Goal: Information Seeking & Learning: Learn about a topic

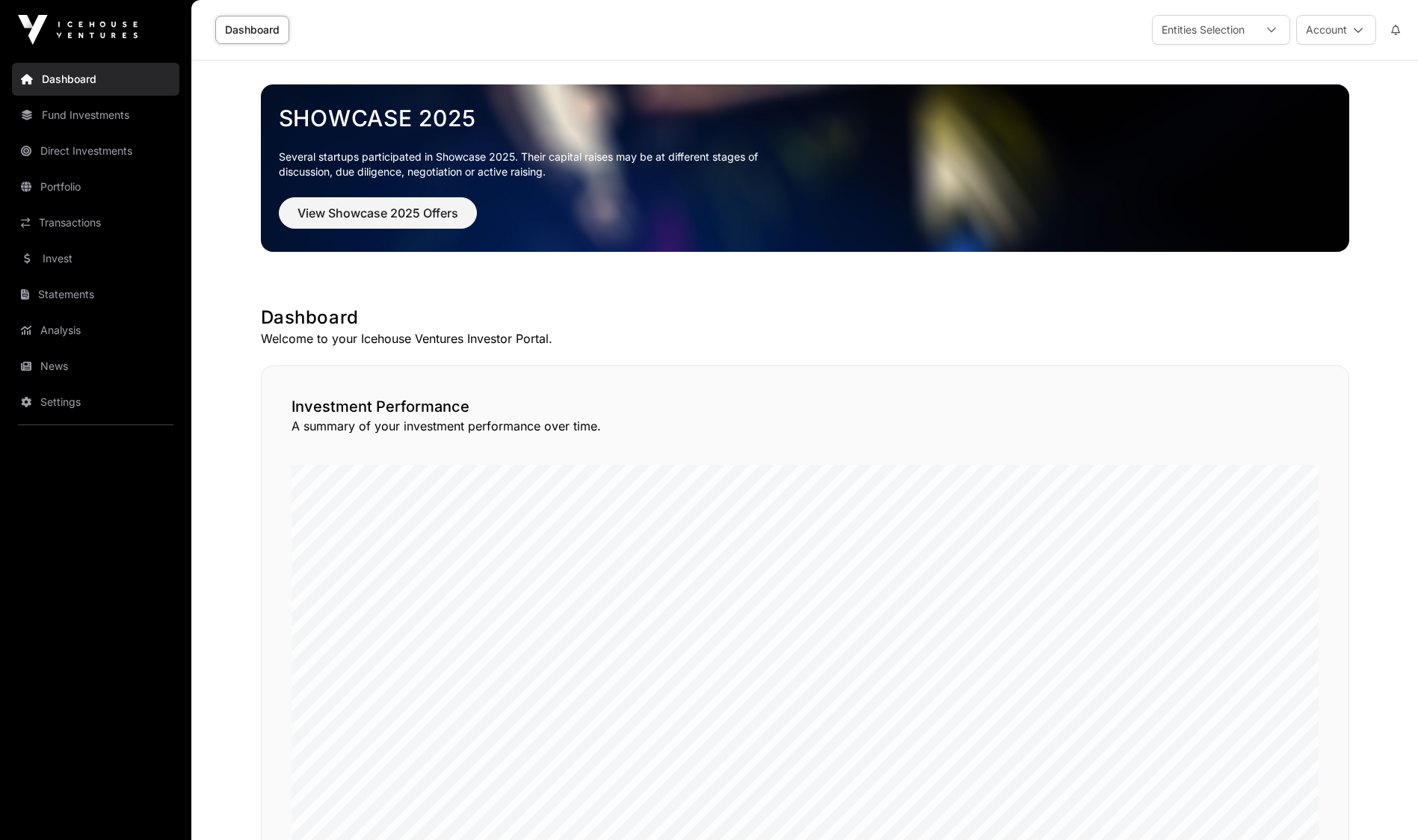
click at [48, 257] on link "Invest" at bounding box center [95, 259] width 167 height 33
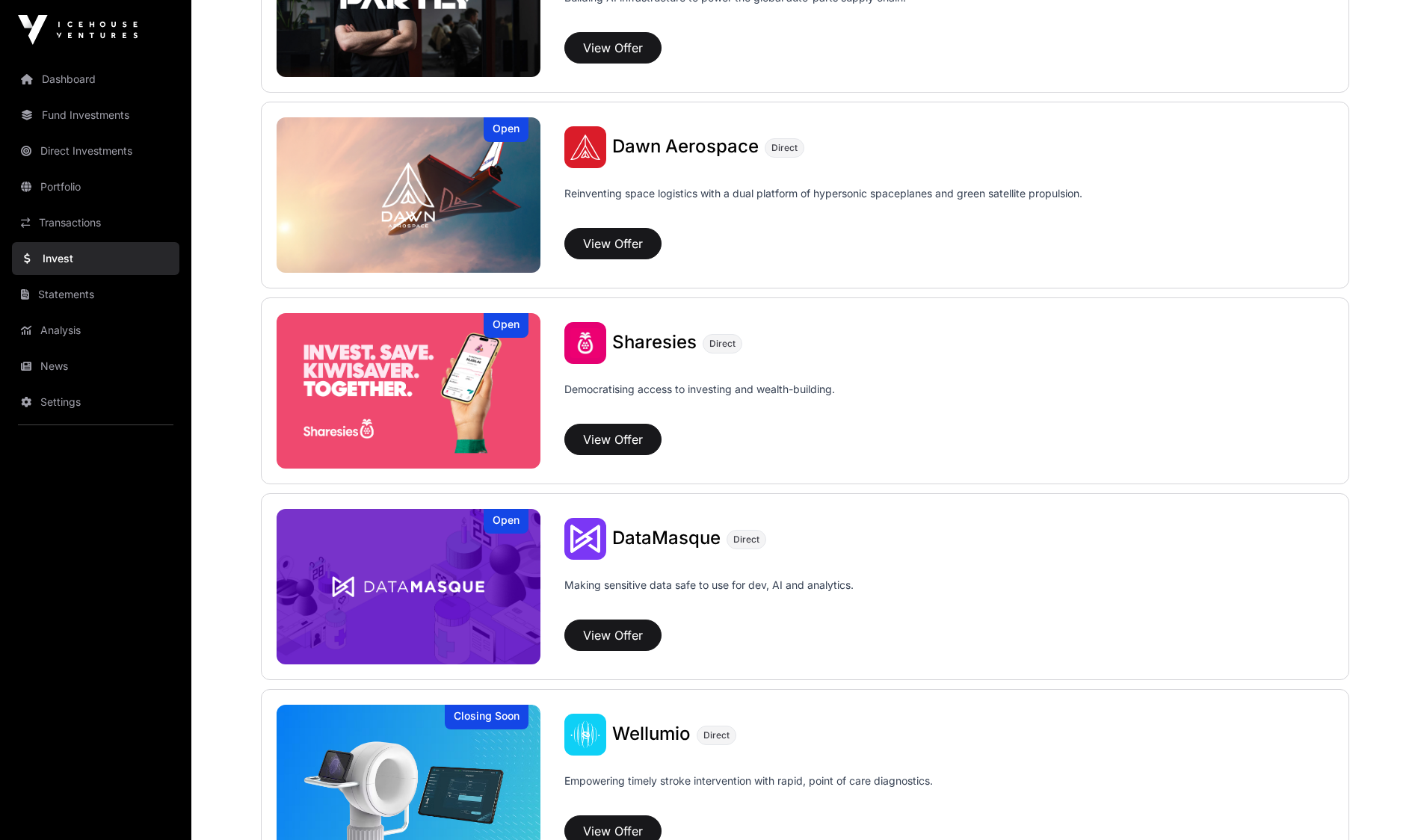
scroll to position [1657, 0]
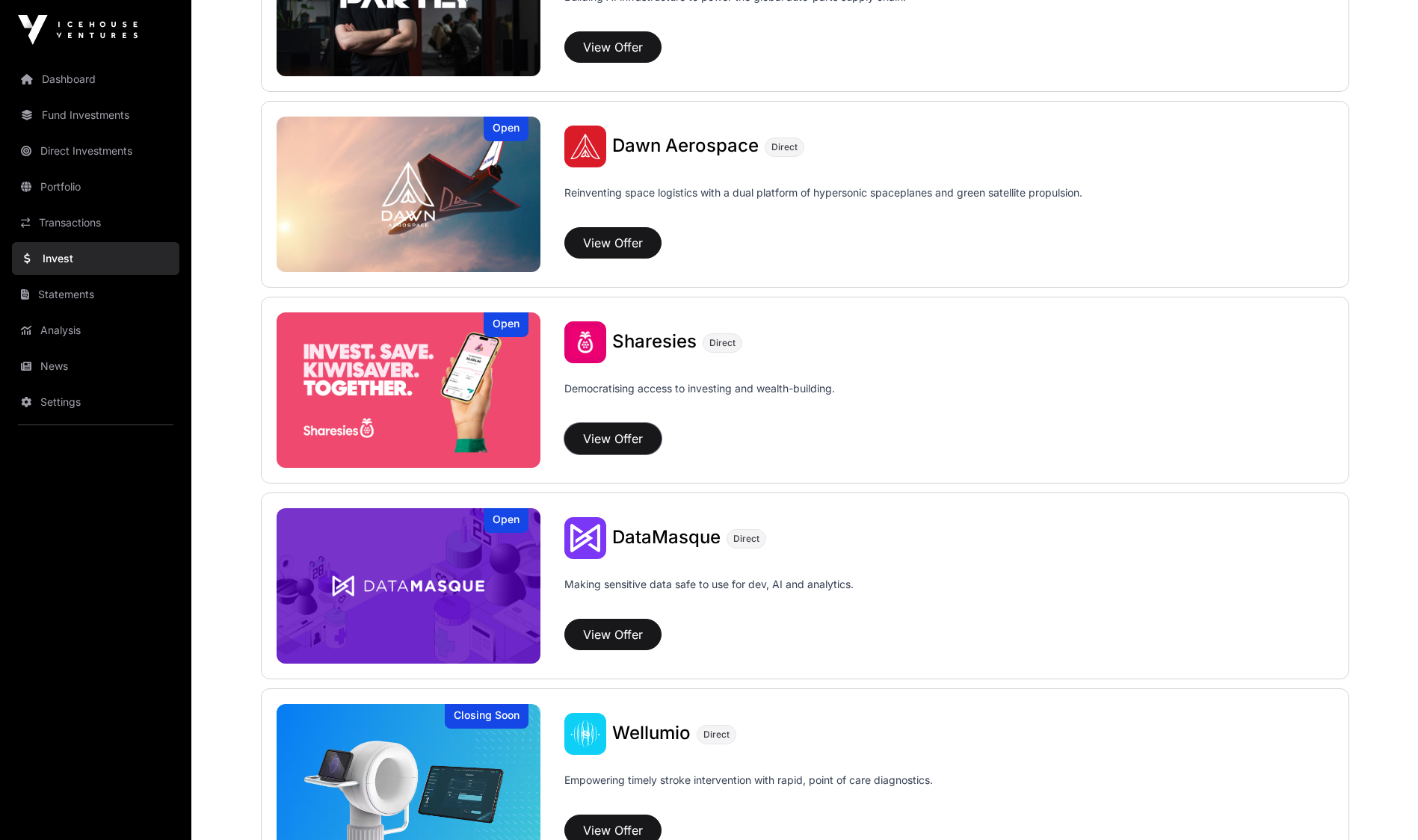
click at [615, 445] on button "View Offer" at bounding box center [613, 438] width 97 height 31
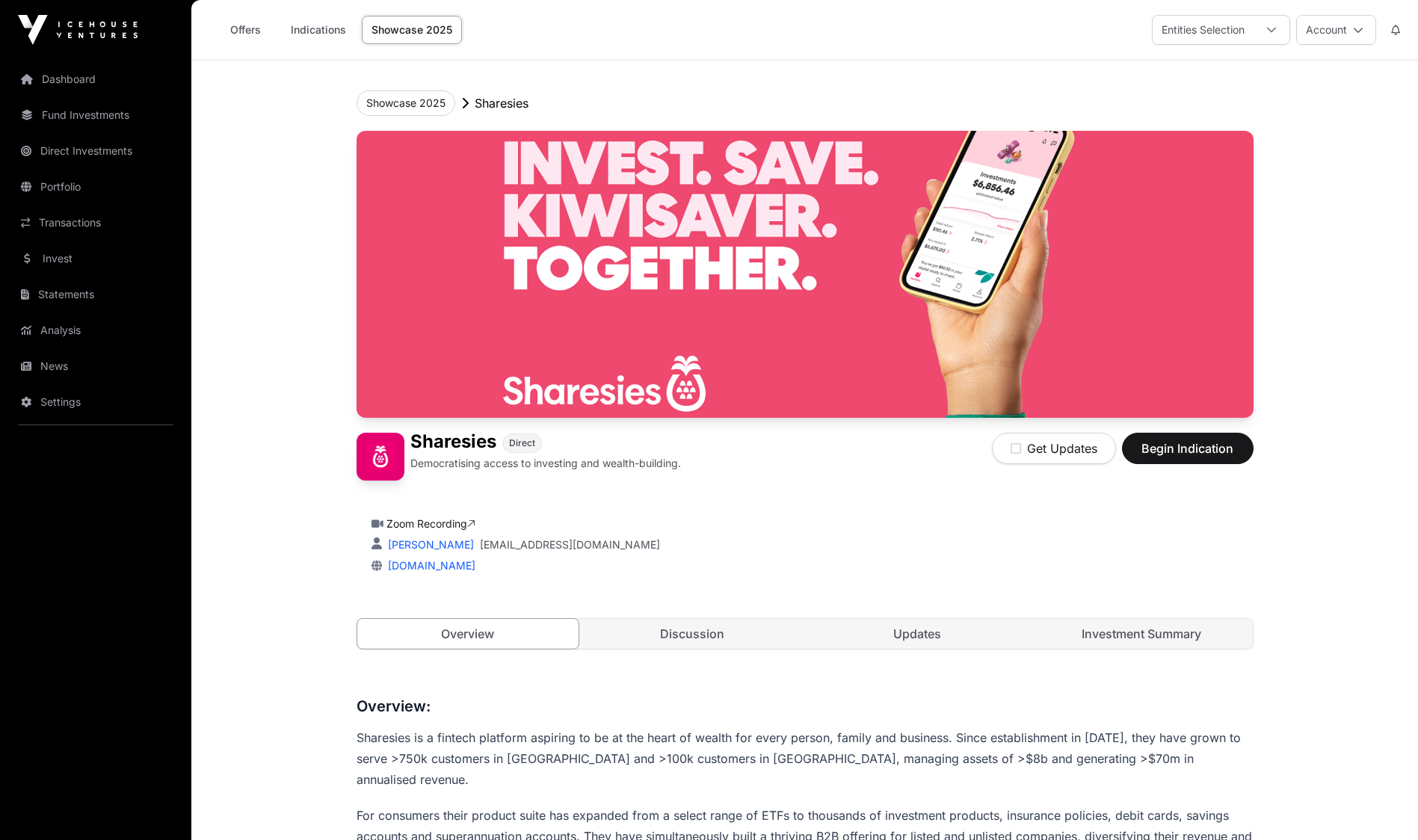
click at [1109, 644] on link "Investment Summary" at bounding box center [1141, 634] width 222 height 30
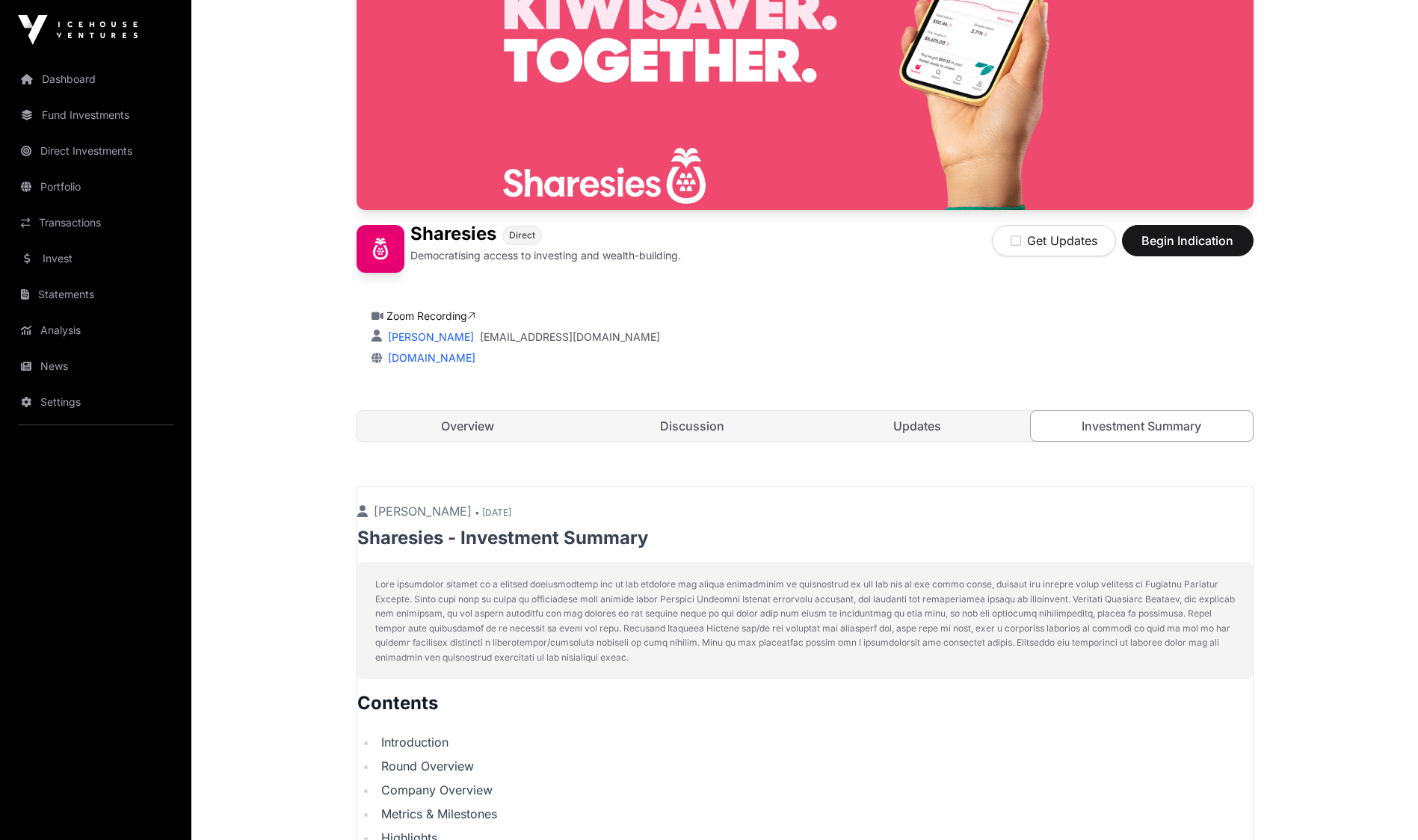
scroll to position [107, 0]
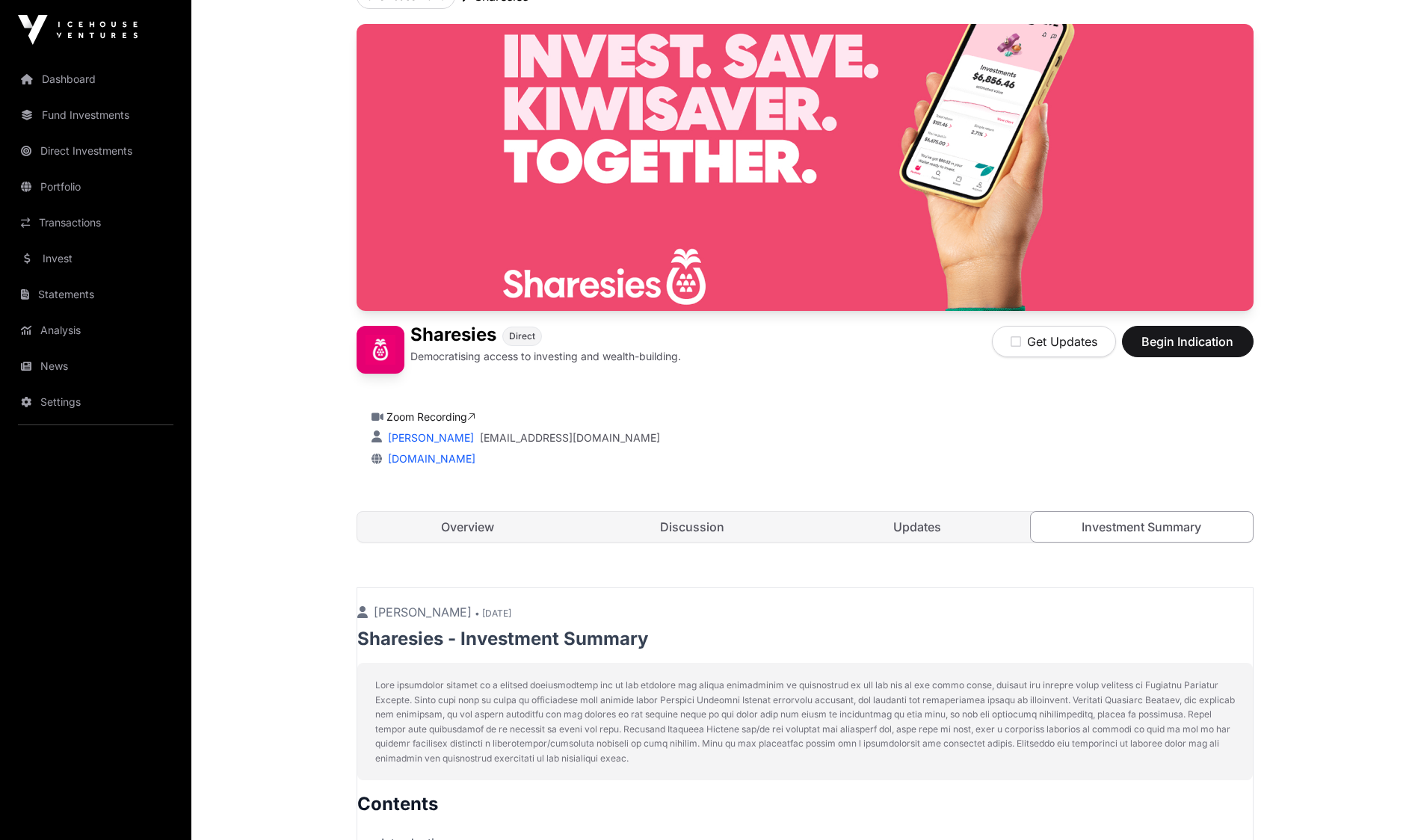
click at [938, 526] on link "Updates" at bounding box center [917, 527] width 222 height 30
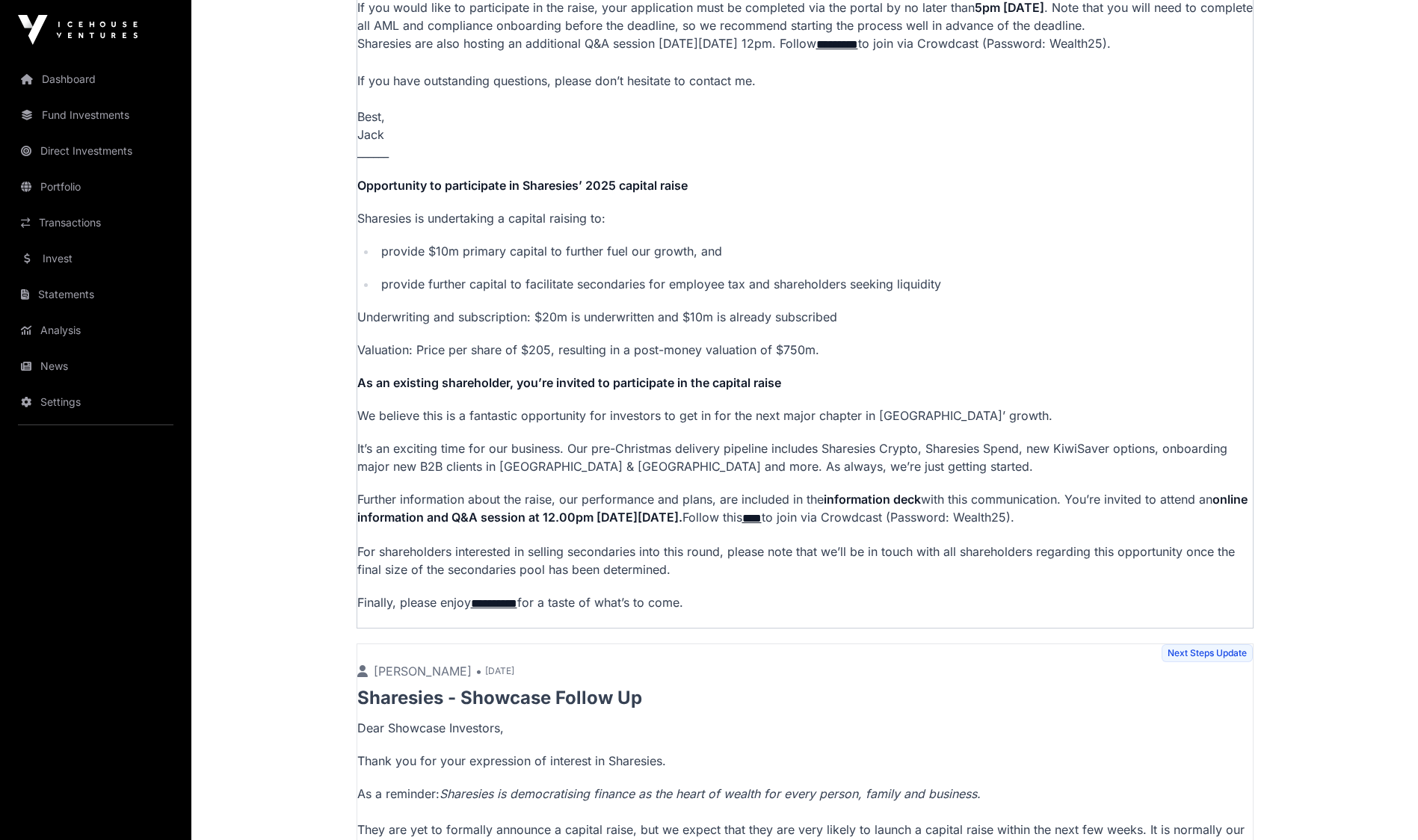
scroll to position [830, 0]
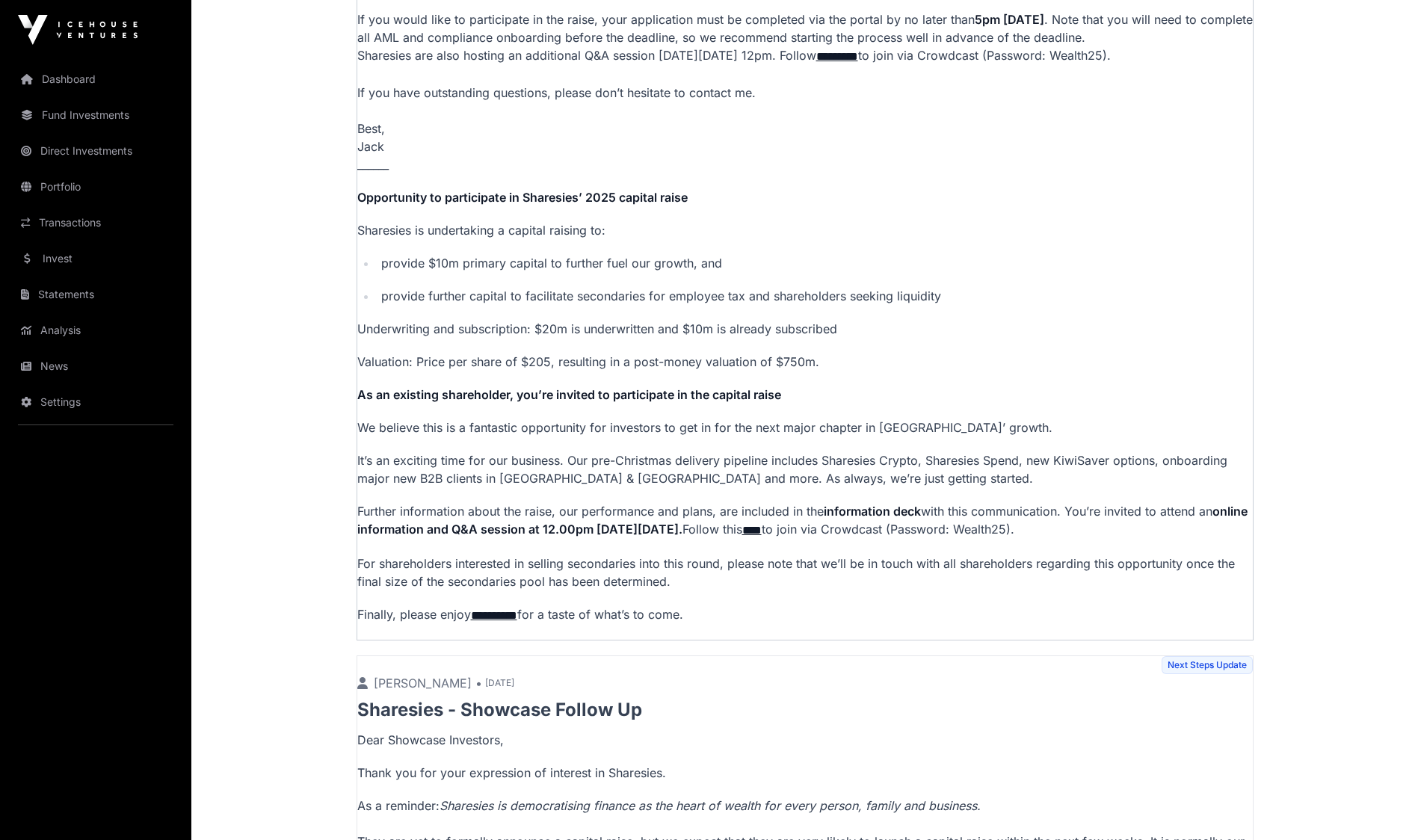
click at [762, 529] on link "****" at bounding box center [751, 530] width 20 height 11
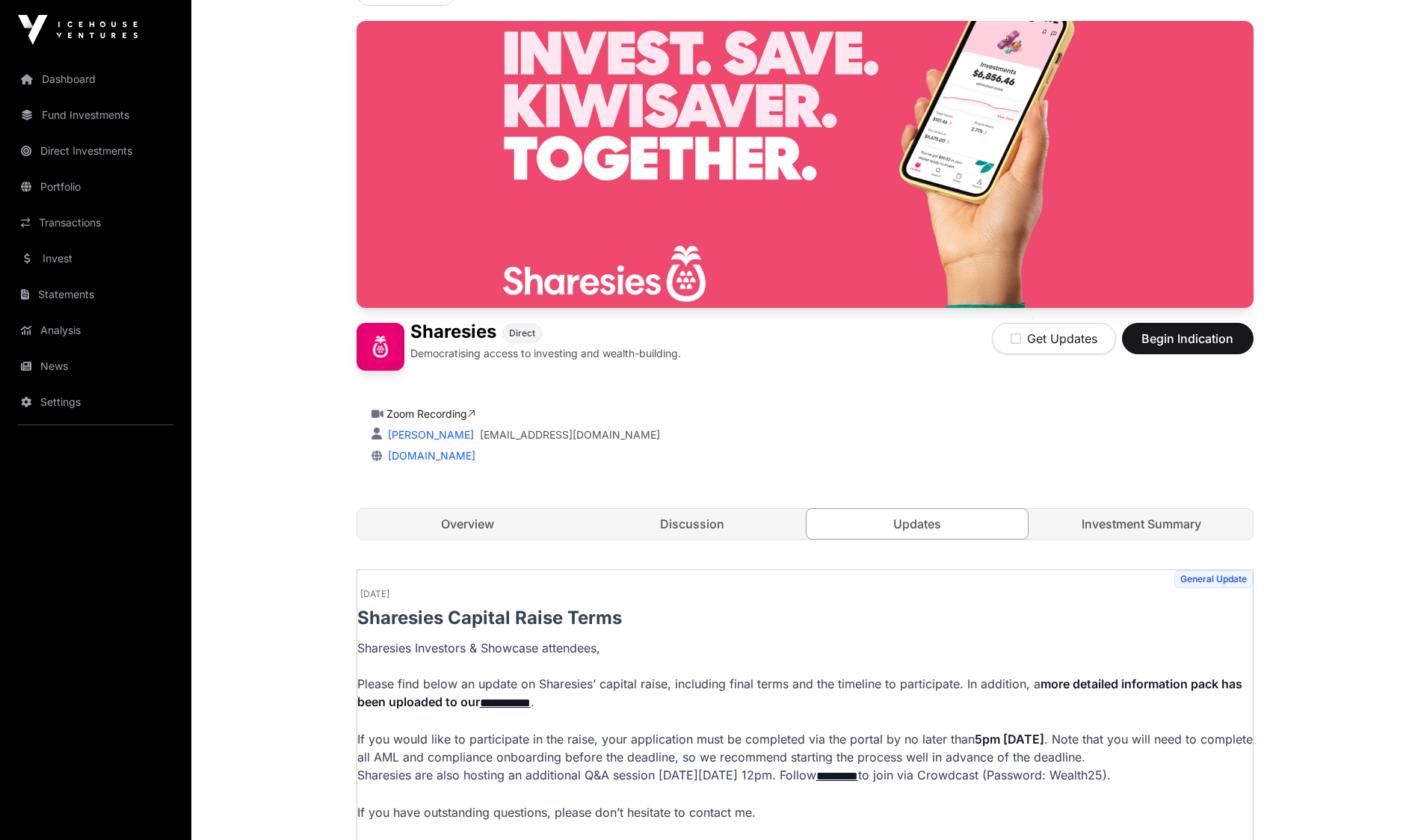
scroll to position [82, 0]
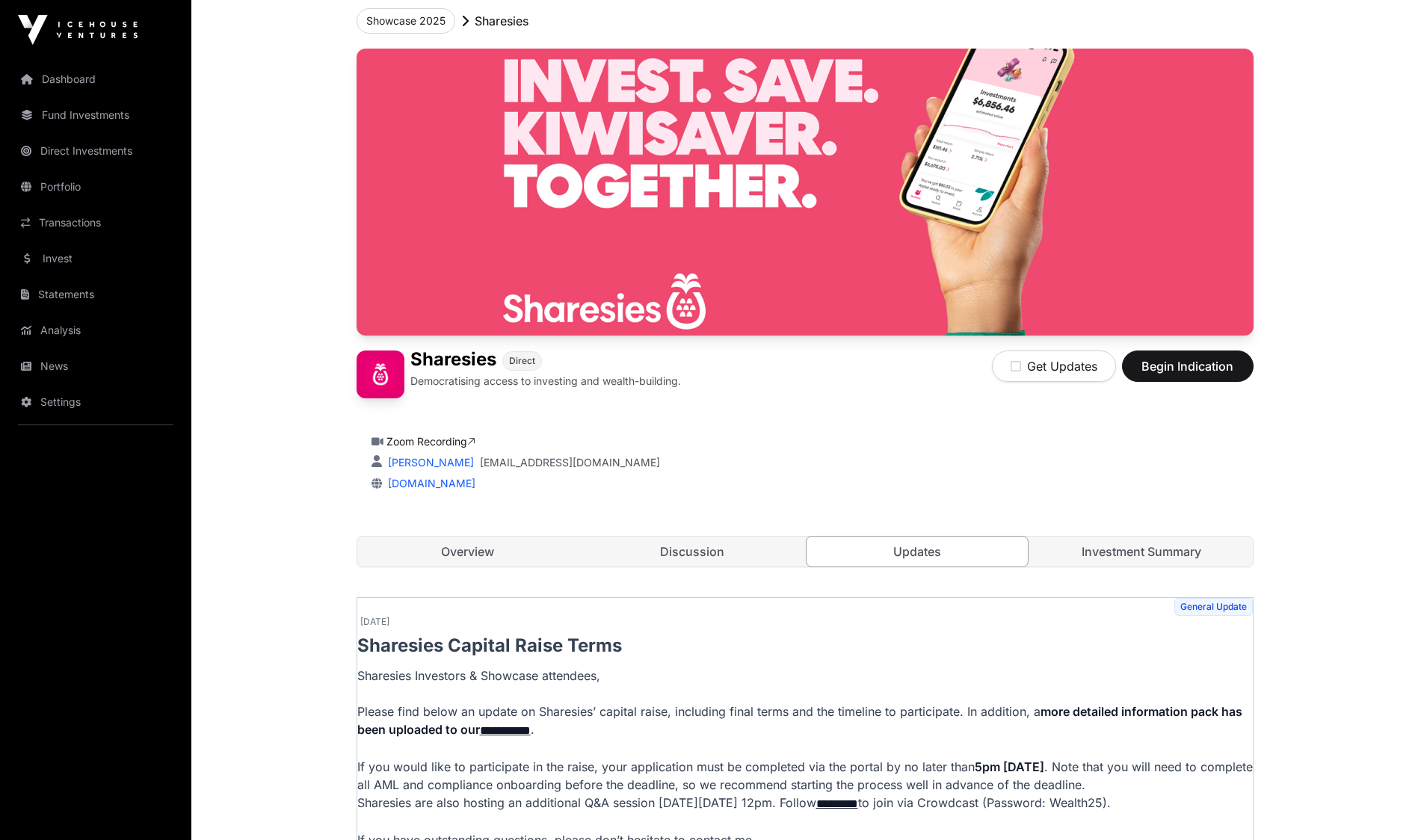
click at [1175, 552] on link "Investment Summary" at bounding box center [1141, 551] width 222 height 30
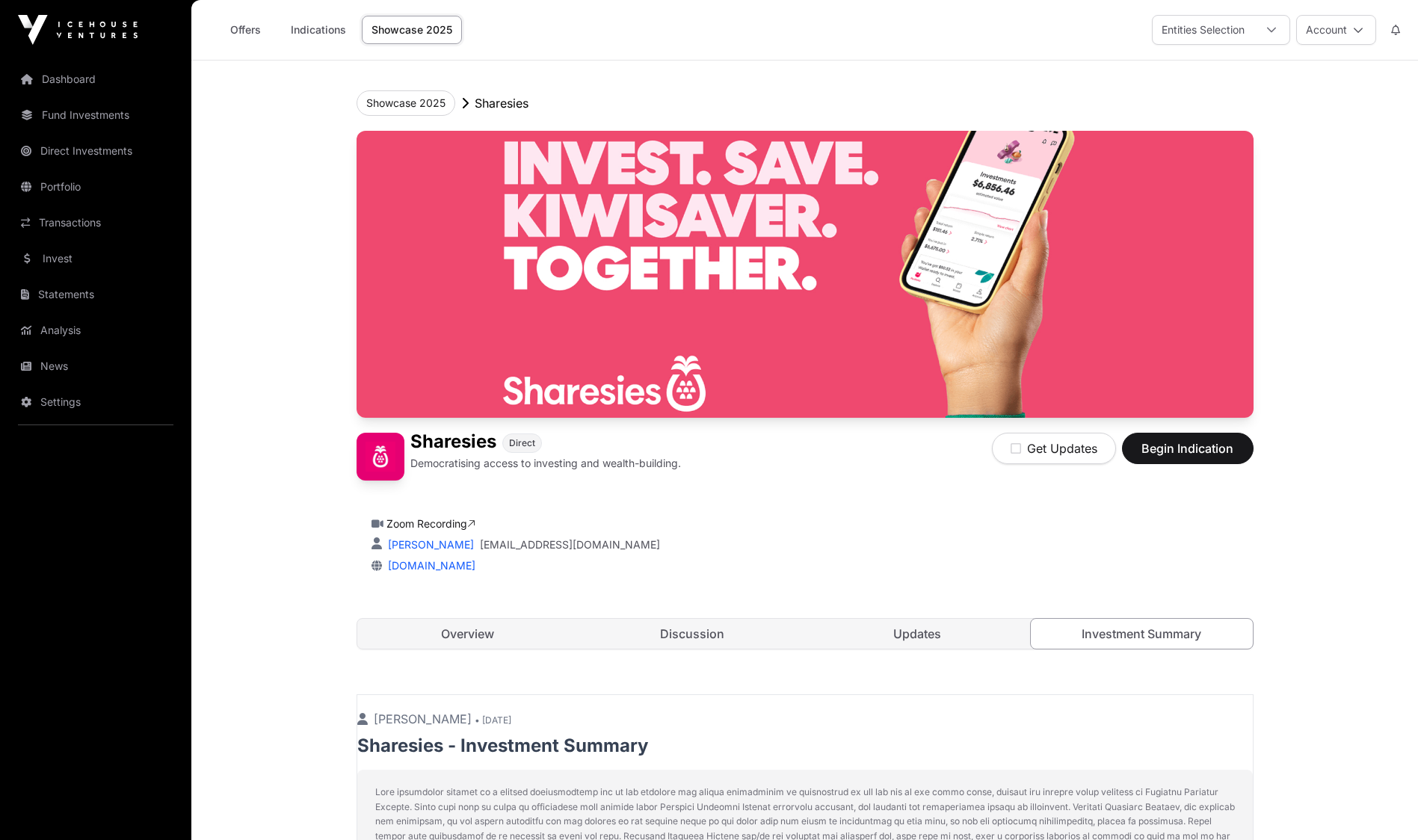
click at [498, 626] on link "Overview" at bounding box center [467, 634] width 222 height 30
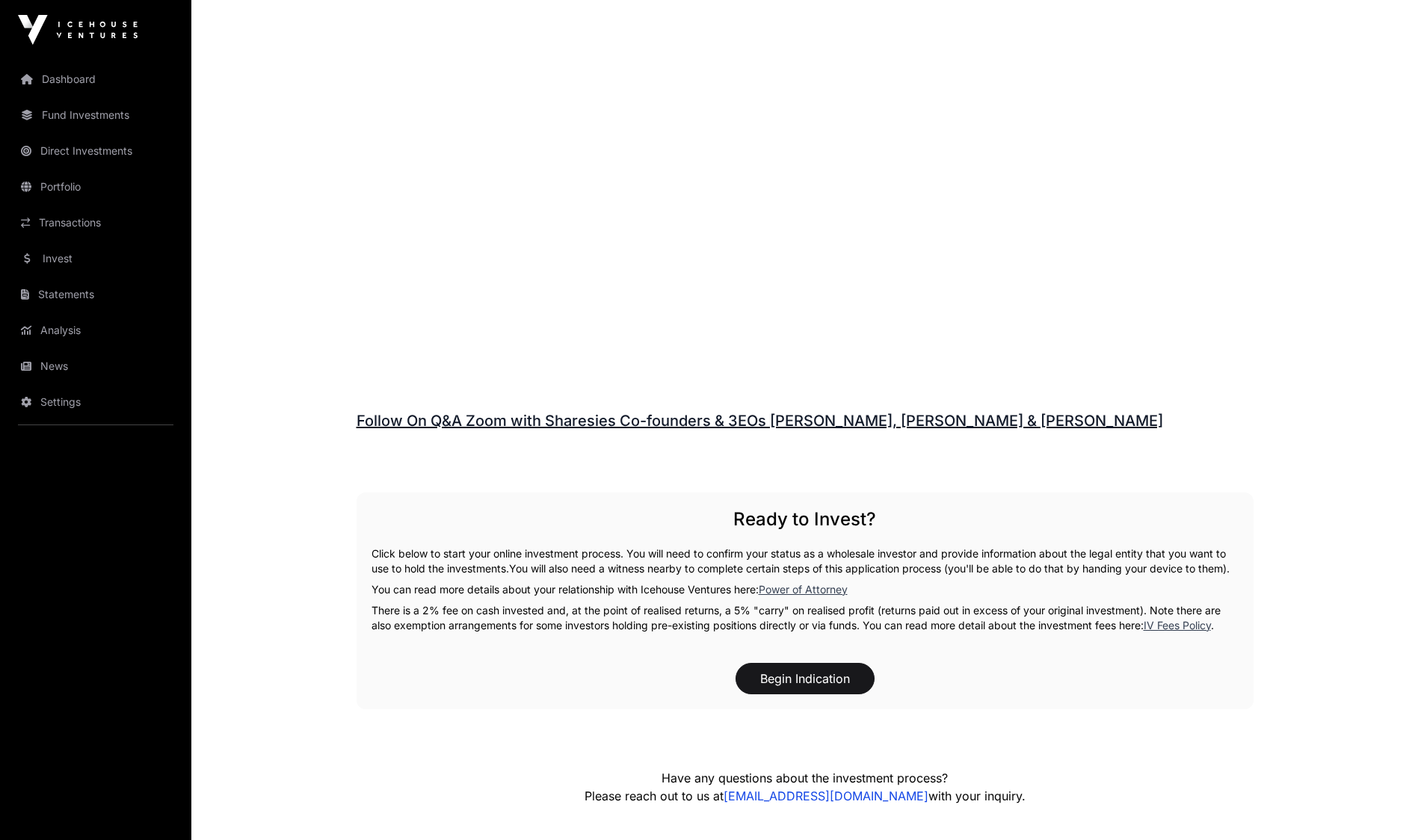
scroll to position [1943, 0]
click at [573, 411] on link "Follow On Q&A Zoom with Sharesies Co-founders & 3EOs [PERSON_NAME], [PERSON_NAM…" at bounding box center [760, 419] width 806 height 18
